Goal: Understand process/instructions: Learn about a topic

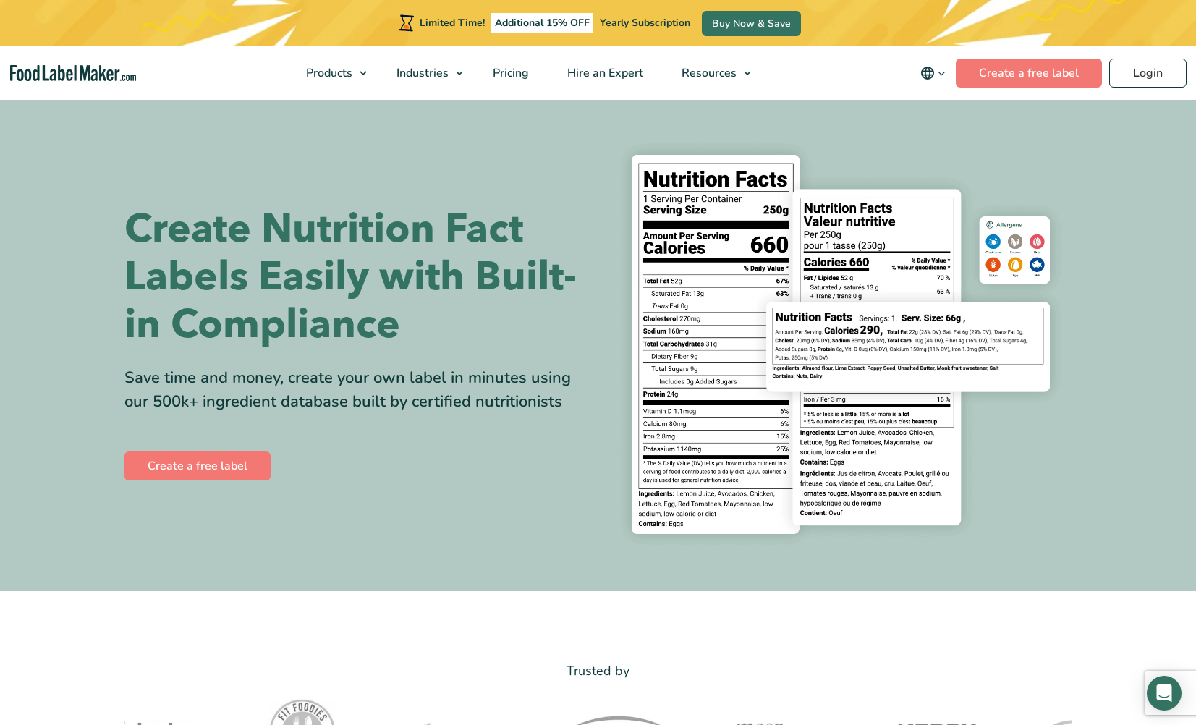
click at [697, 195] on img at bounding box center [840, 344] width 463 height 424
click at [223, 124] on section "Create Nutrition Fact Labels Easily with Built-in Compliance Save time and mone…" at bounding box center [598, 344] width 1196 height 493
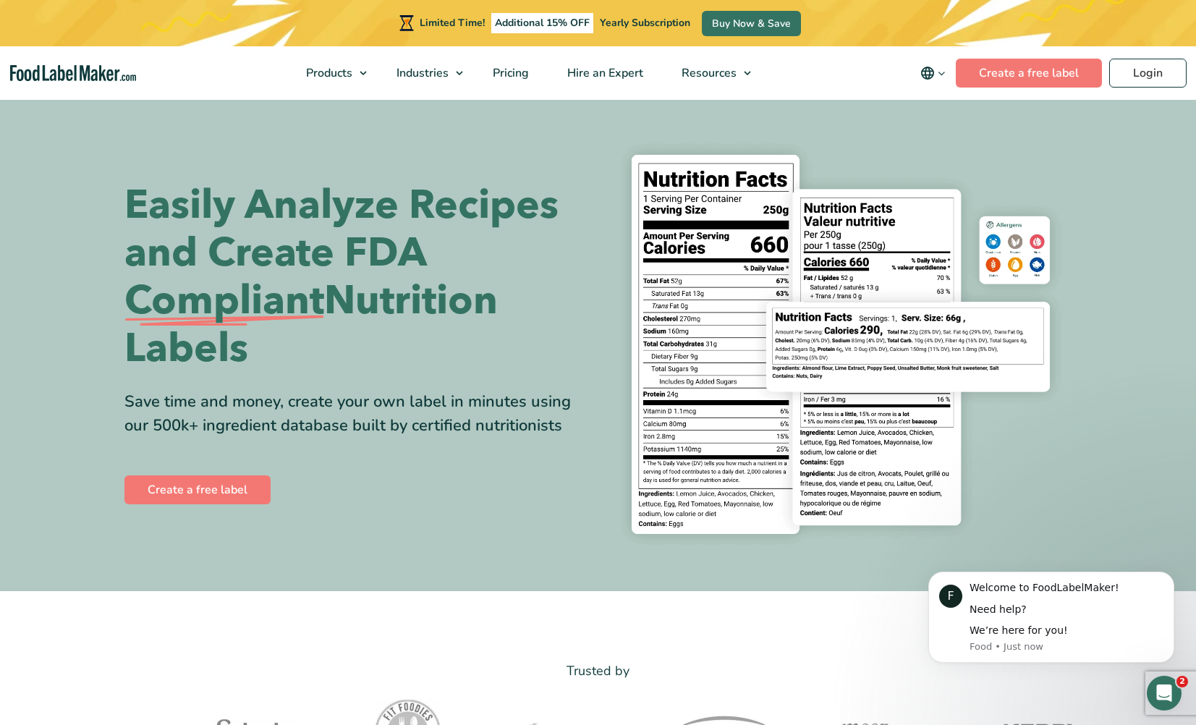
click at [812, 210] on img at bounding box center [840, 344] width 463 height 424
